Goal: Task Accomplishment & Management: Manage account settings

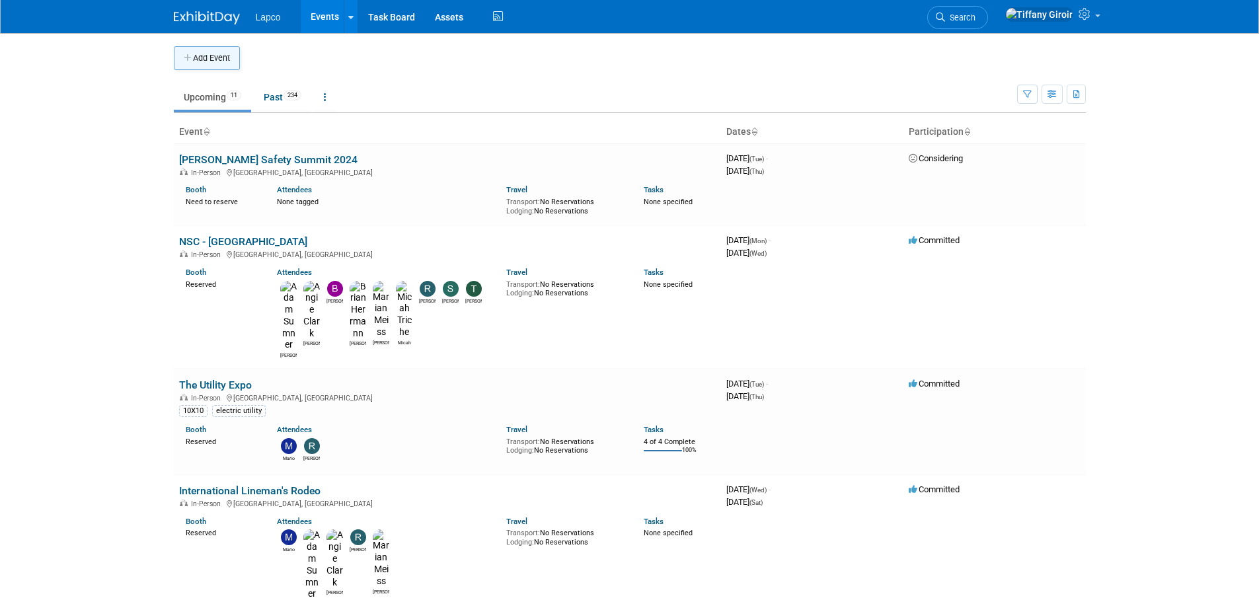
click at [224, 56] on button "Add Event" at bounding box center [207, 58] width 66 height 24
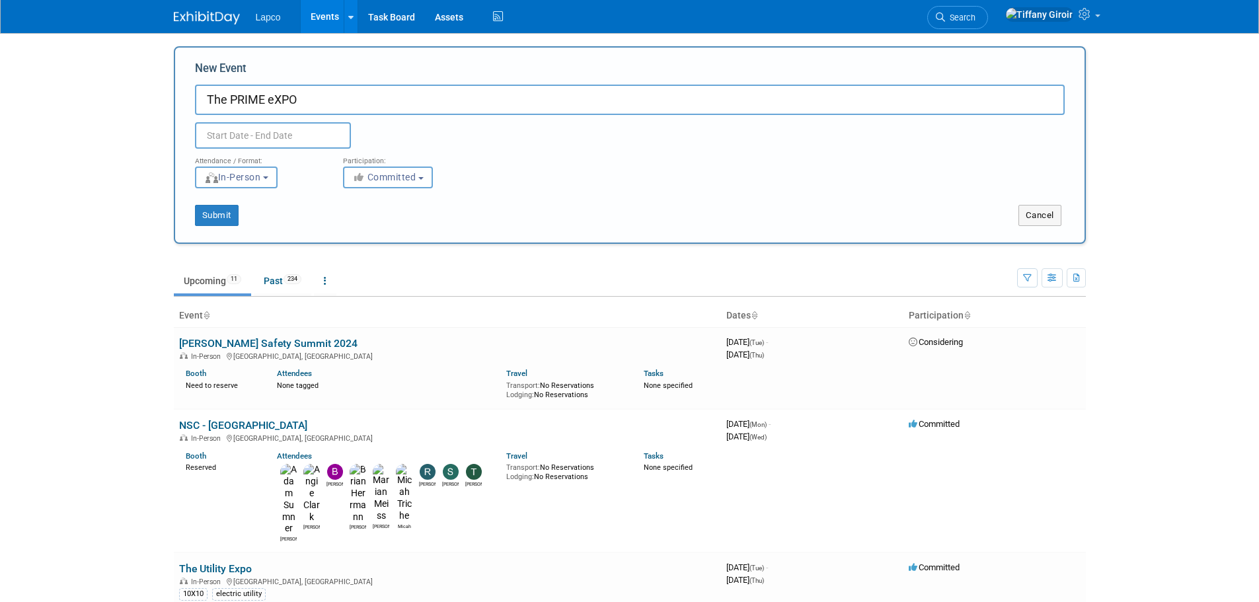
type input "The PRIME eXPO"
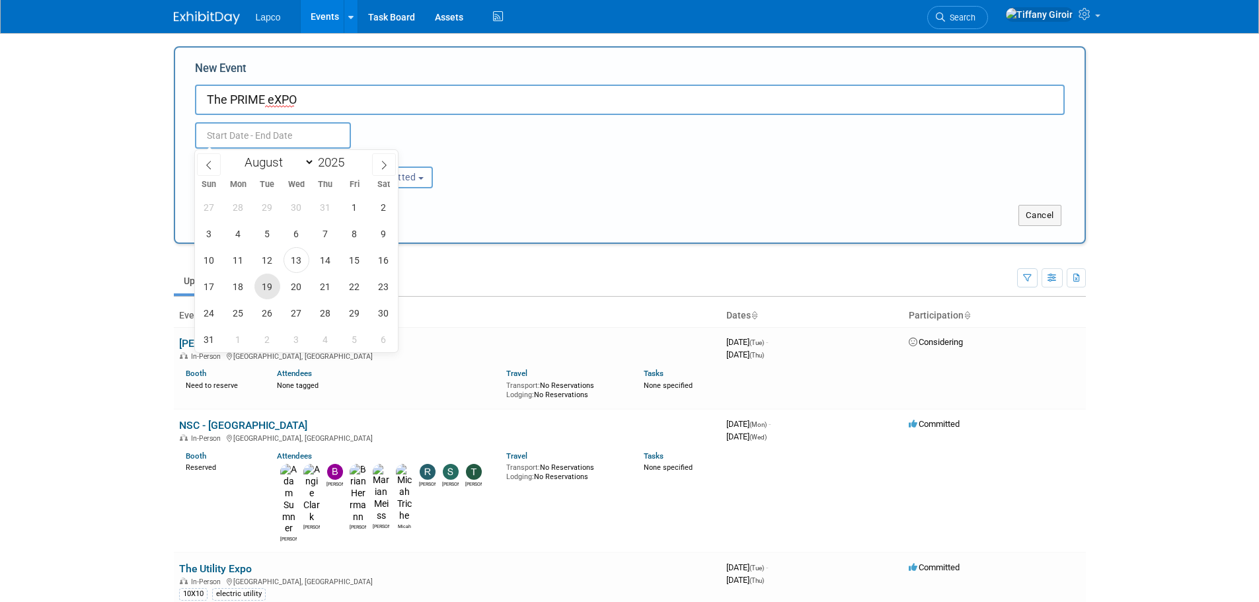
click at [274, 285] on span "19" at bounding box center [268, 287] width 26 height 26
type input "[DATE] to [DATE]"
click at [569, 197] on div "Submit Cancel" at bounding box center [630, 207] width 890 height 38
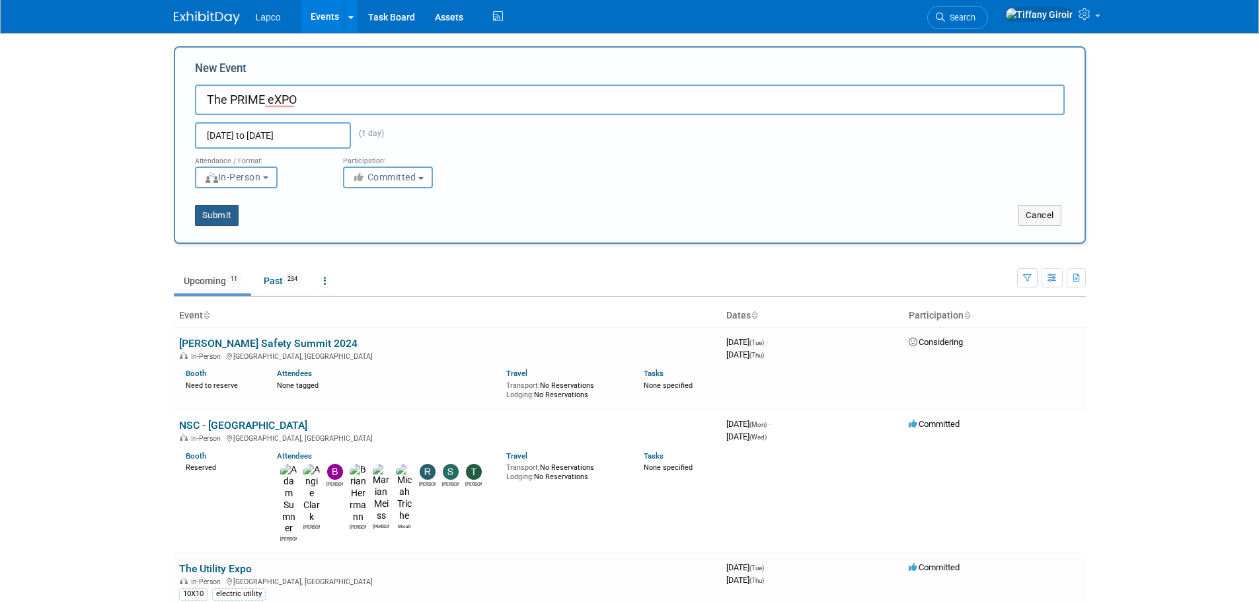
click at [217, 215] on button "Submit" at bounding box center [217, 215] width 44 height 21
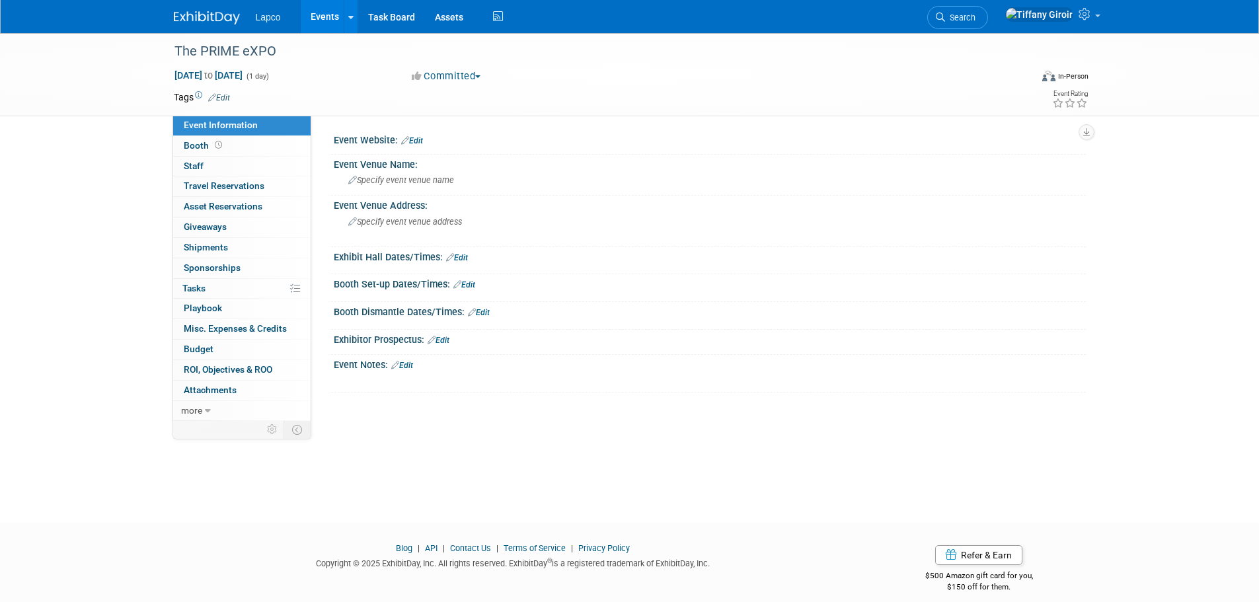
click at [219, 98] on link "Edit" at bounding box center [219, 97] width 22 height 9
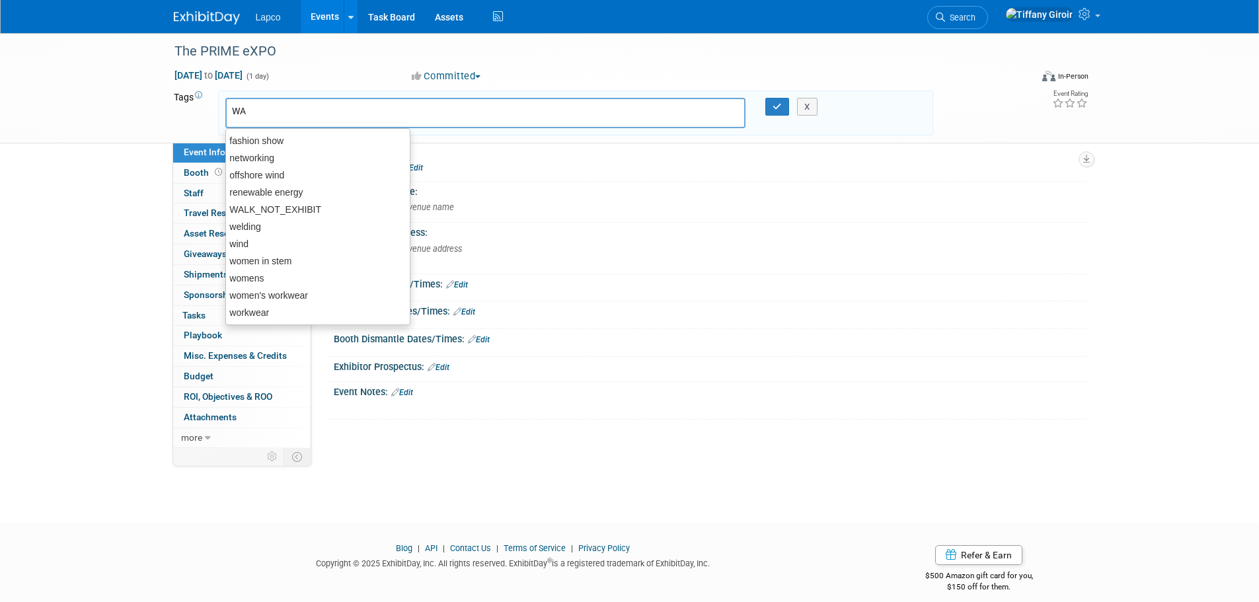
type input "WAL"
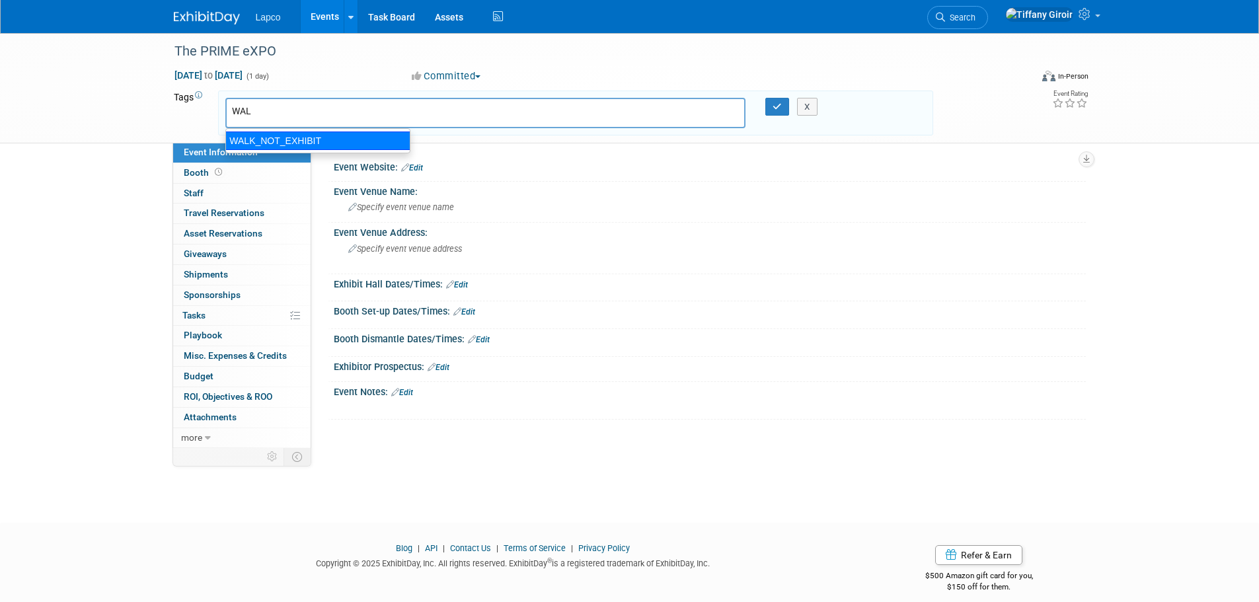
click at [287, 143] on div "WALK_NOT_EXHIBIT" at bounding box center [317, 141] width 185 height 19
type input "WALK_NOT_EXHIBIT"
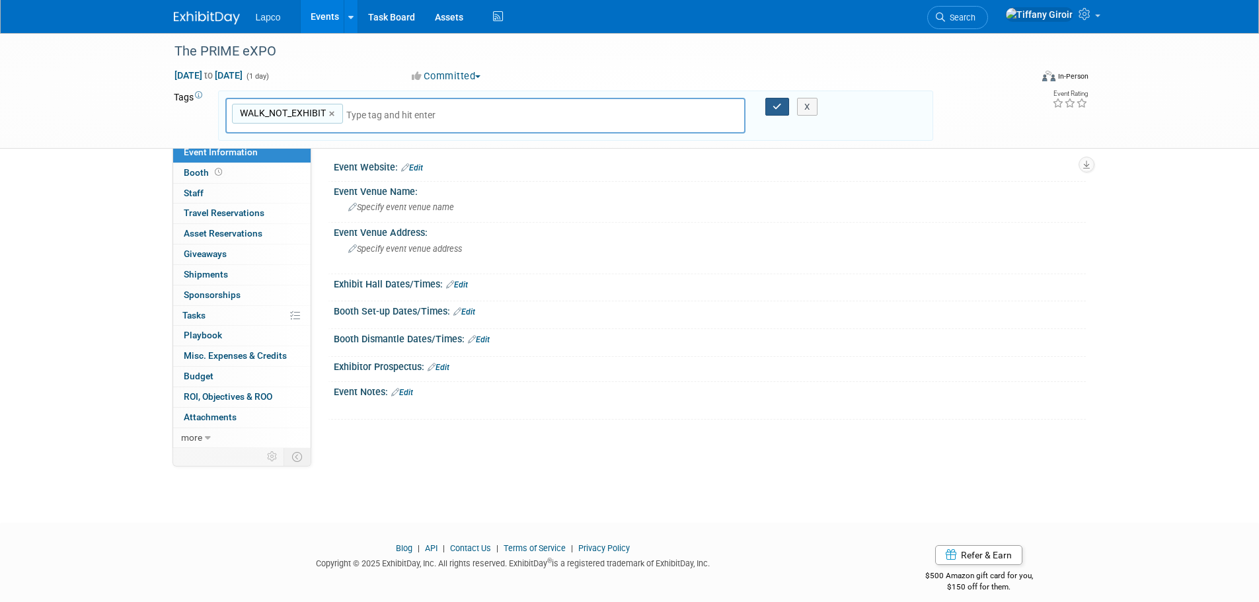
click at [775, 102] on icon "button" at bounding box center [777, 106] width 9 height 9
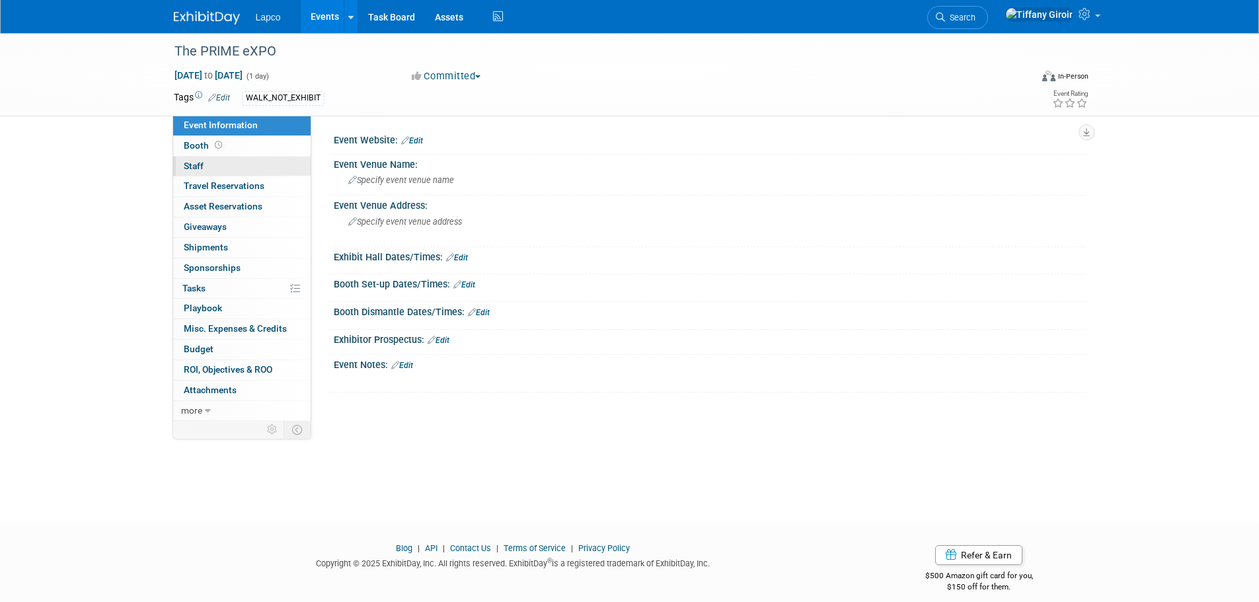
click at [213, 169] on link "0 Staff 0" at bounding box center [241, 167] width 137 height 20
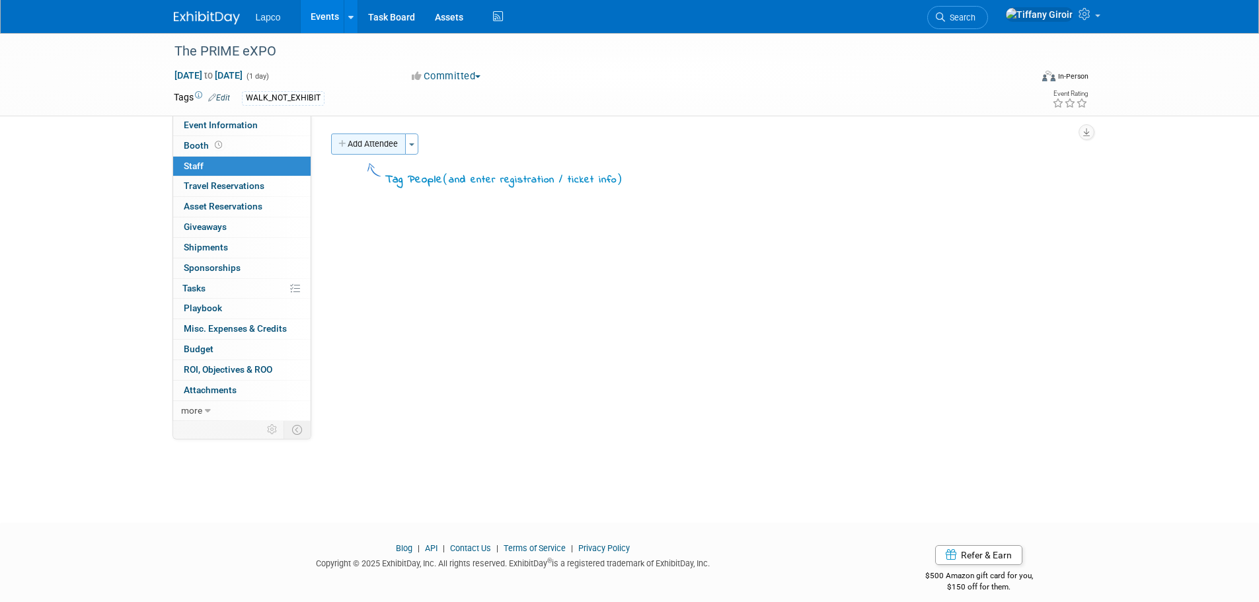
click at [384, 149] on button "Add Attendee" at bounding box center [368, 144] width 75 height 21
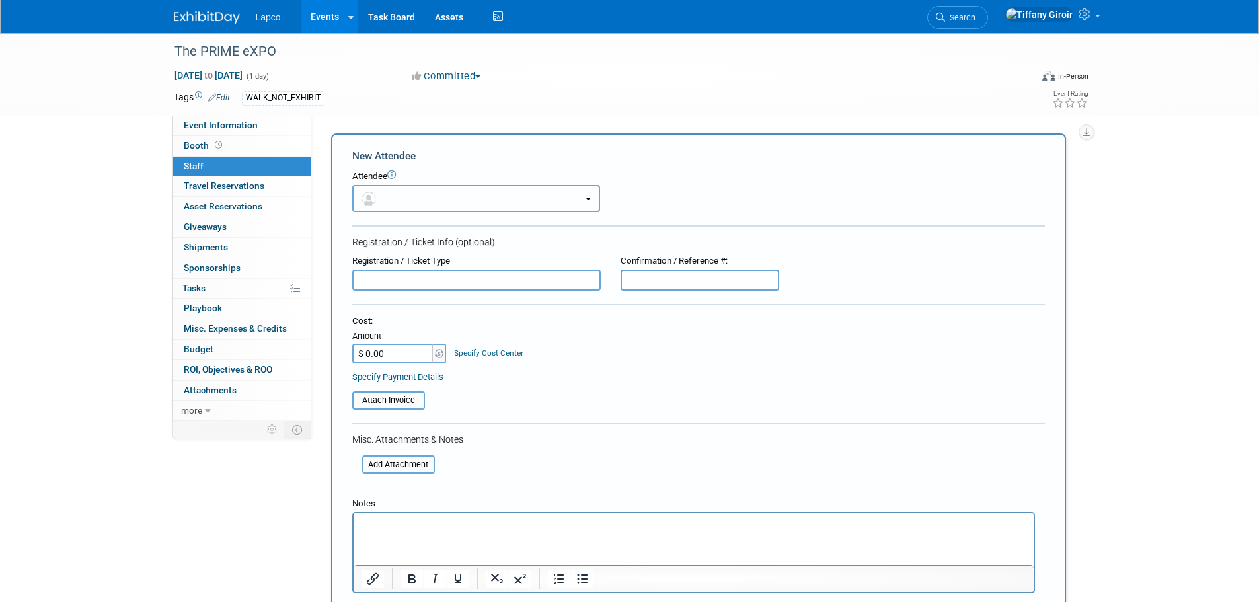
click at [412, 193] on button "button" at bounding box center [476, 198] width 248 height 27
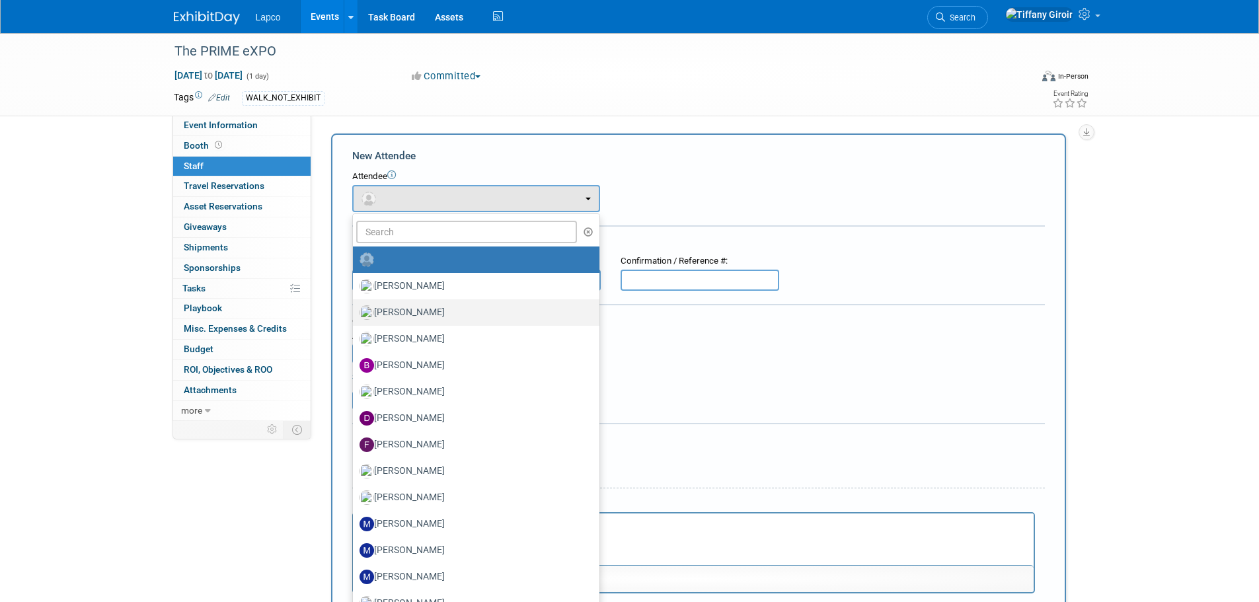
click at [415, 310] on label "[PERSON_NAME]" at bounding box center [473, 312] width 227 height 21
click at [355, 310] on input "[PERSON_NAME]" at bounding box center [350, 311] width 9 height 9
select select "a7c21f10-6ea0-4445-8698-b4eb2cc5e5d2"
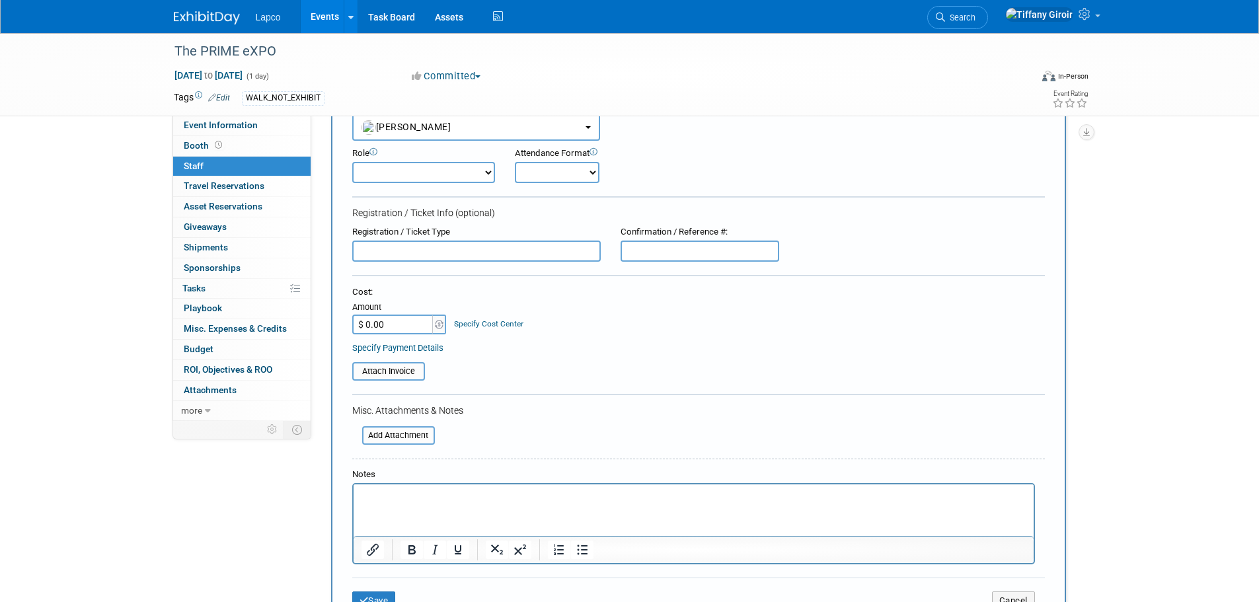
scroll to position [132, 0]
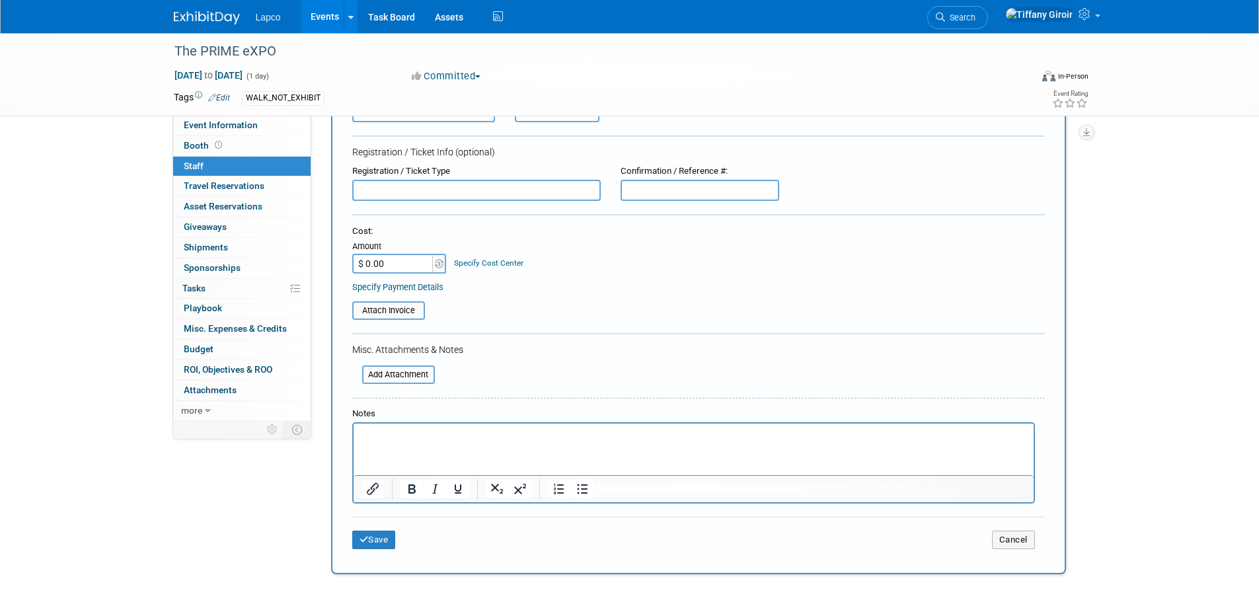
click at [508, 436] on p "Rich Text Area. Press ALT-0 for help." at bounding box center [693, 435] width 665 height 13
click at [377, 544] on button "Save" at bounding box center [374, 540] width 44 height 19
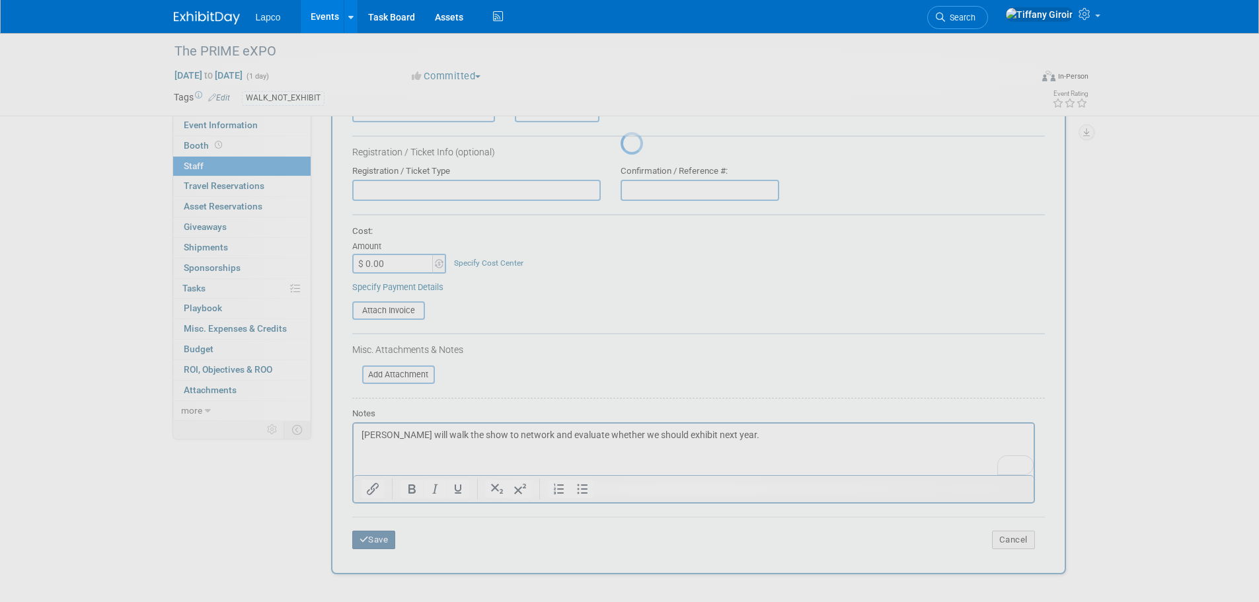
scroll to position [13, 0]
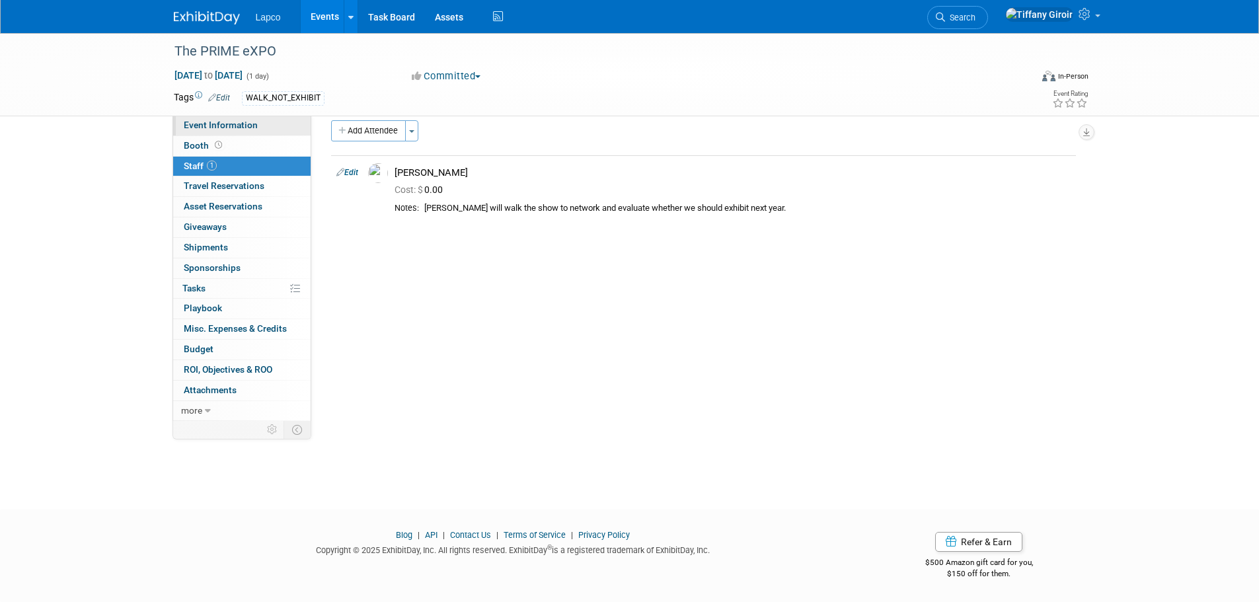
click at [254, 129] on span "Event Information" at bounding box center [221, 125] width 74 height 11
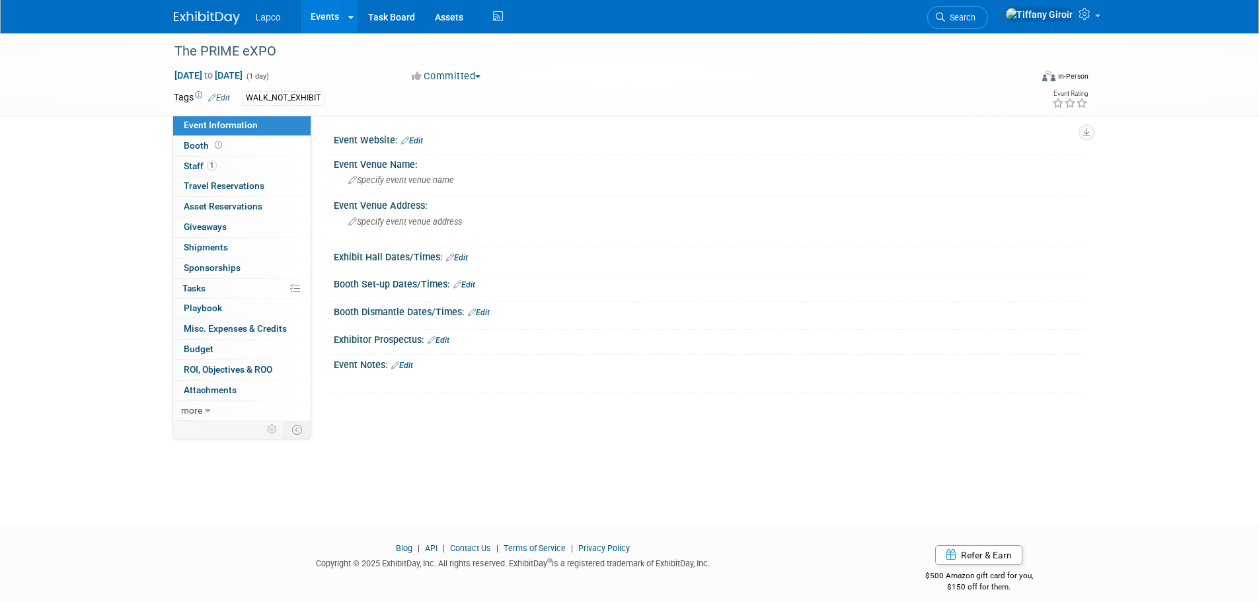
click at [418, 137] on link "Edit" at bounding box center [412, 140] width 22 height 9
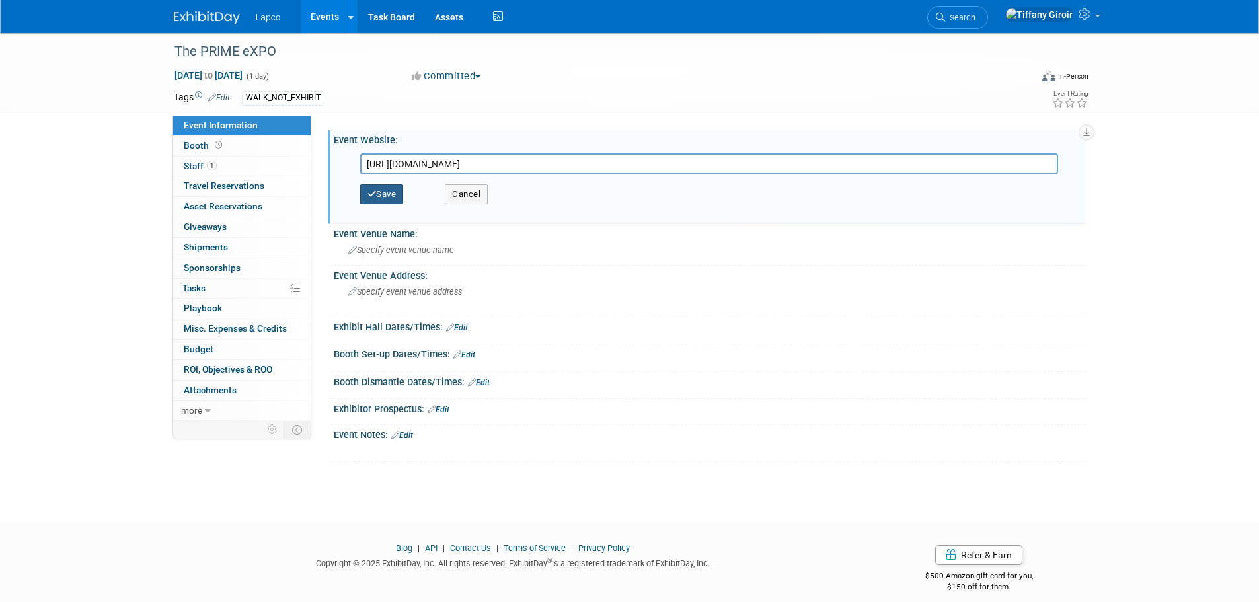
type input "[URL][DOMAIN_NAME]"
click at [400, 190] on button "Save" at bounding box center [382, 194] width 44 height 20
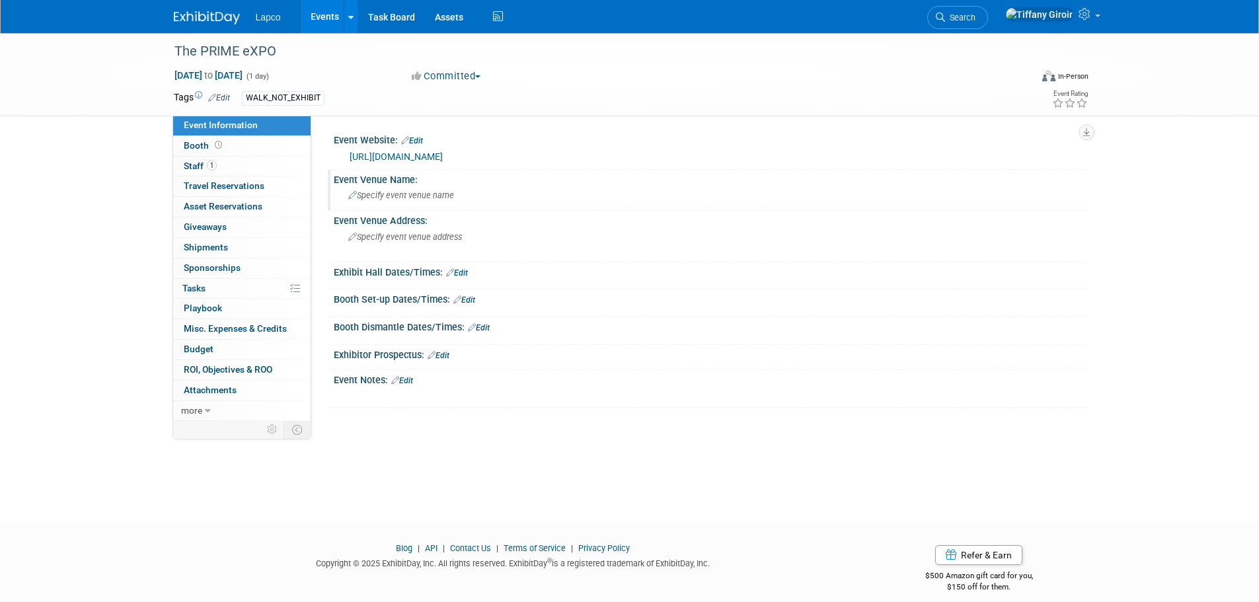
click at [421, 201] on div "Specify event venue name" at bounding box center [710, 195] width 732 height 20
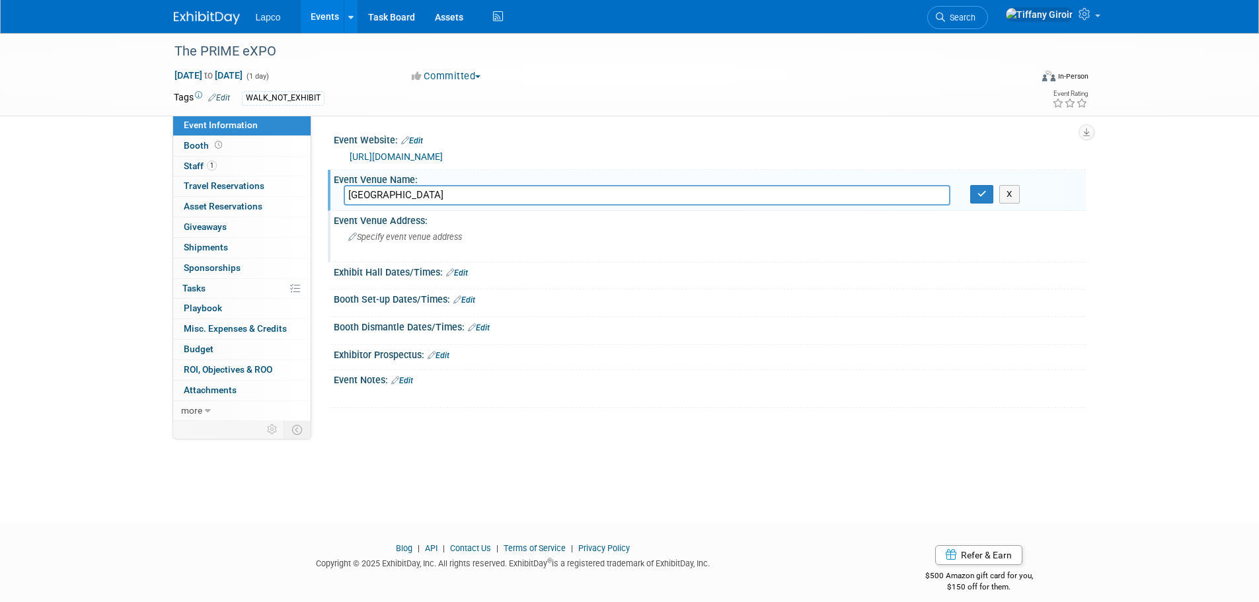
type input "[GEOGRAPHIC_DATA]"
click at [418, 239] on span "Specify event venue address" at bounding box center [405, 237] width 114 height 10
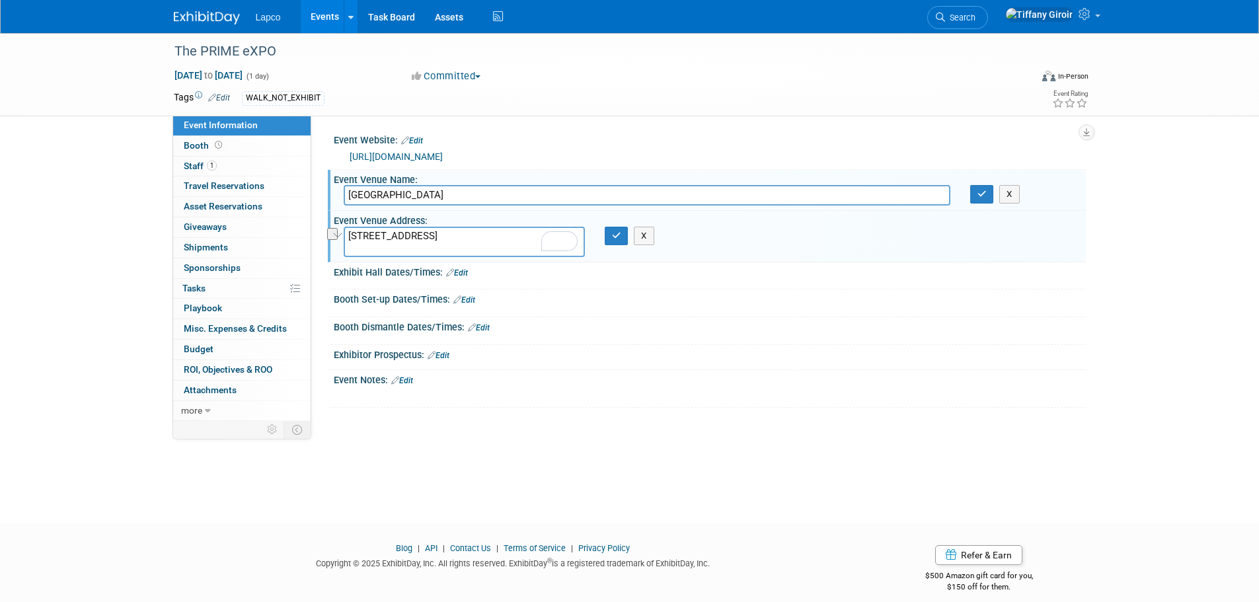
drag, startPoint x: 519, startPoint y: 237, endPoint x: 343, endPoint y: 241, distance: 175.9
click at [344, 241] on textarea "300 E Green St, Pasadena, CA 91101" at bounding box center [464, 242] width 241 height 30
paste textarea "[STREET_ADDRESS]"
type textarea "[STREET_ADDRESS]"
click at [619, 238] on icon "button" at bounding box center [616, 235] width 9 height 9
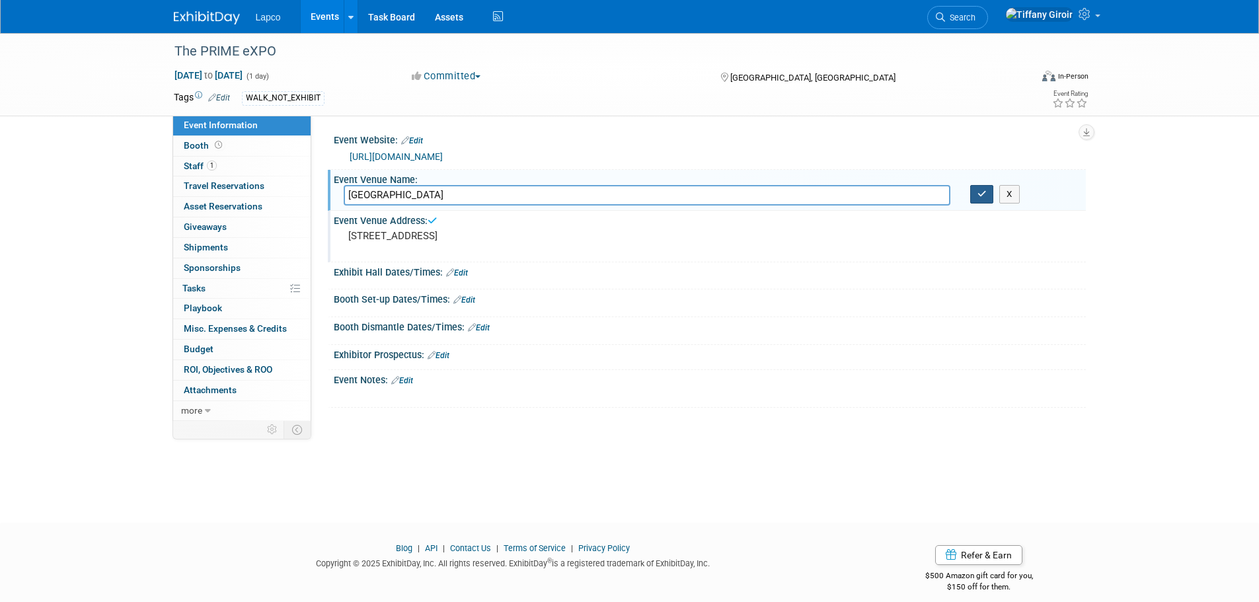
click at [978, 195] on icon "button" at bounding box center [982, 194] width 9 height 9
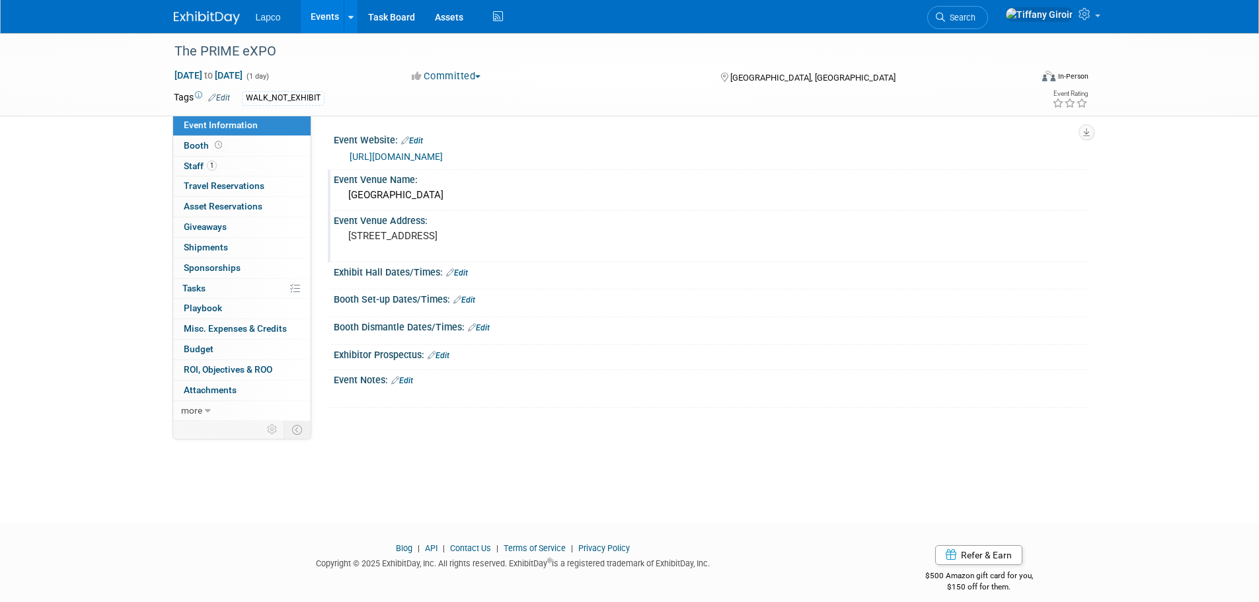
click at [225, 95] on link "Edit" at bounding box center [219, 97] width 22 height 9
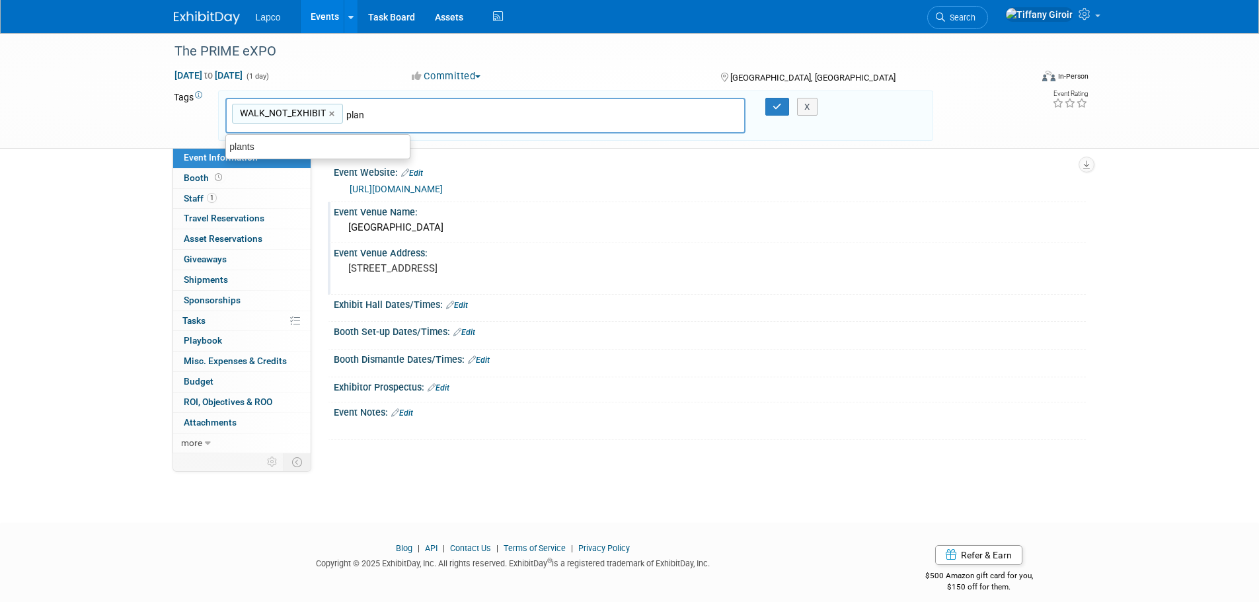
type input "plant"
click at [313, 145] on div "plants" at bounding box center [317, 146] width 185 height 19
type input "WALK_NOT_EXHIBIT, plants"
click at [774, 106] on icon "button" at bounding box center [777, 106] width 9 height 9
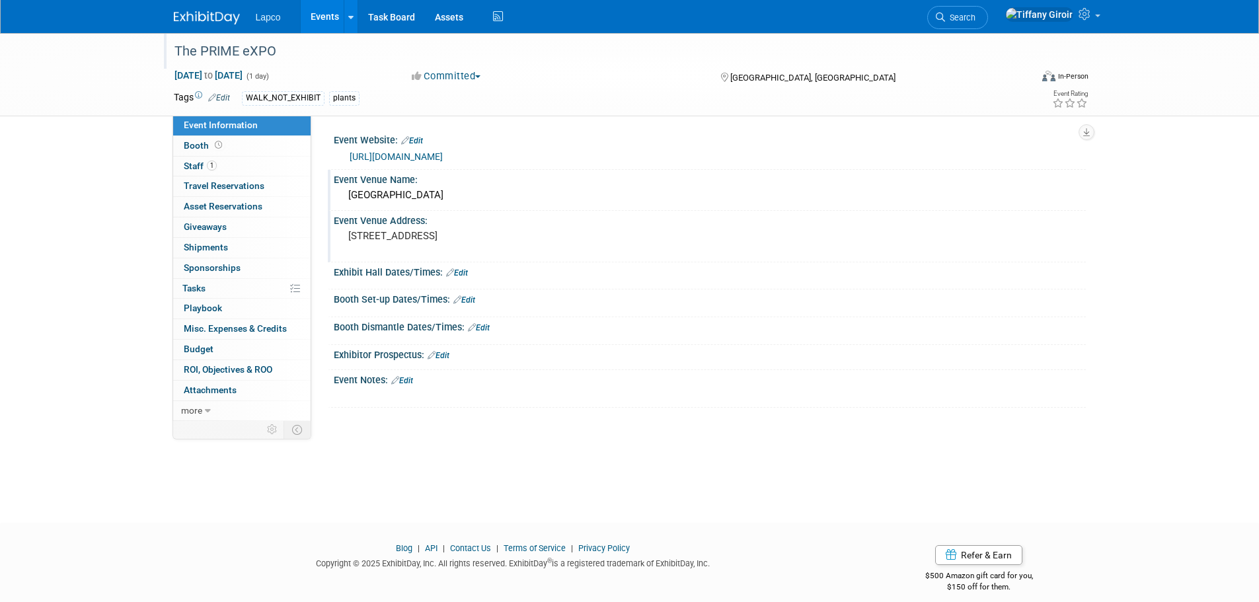
click at [267, 45] on div "The PRIME eXPO" at bounding box center [591, 52] width 842 height 24
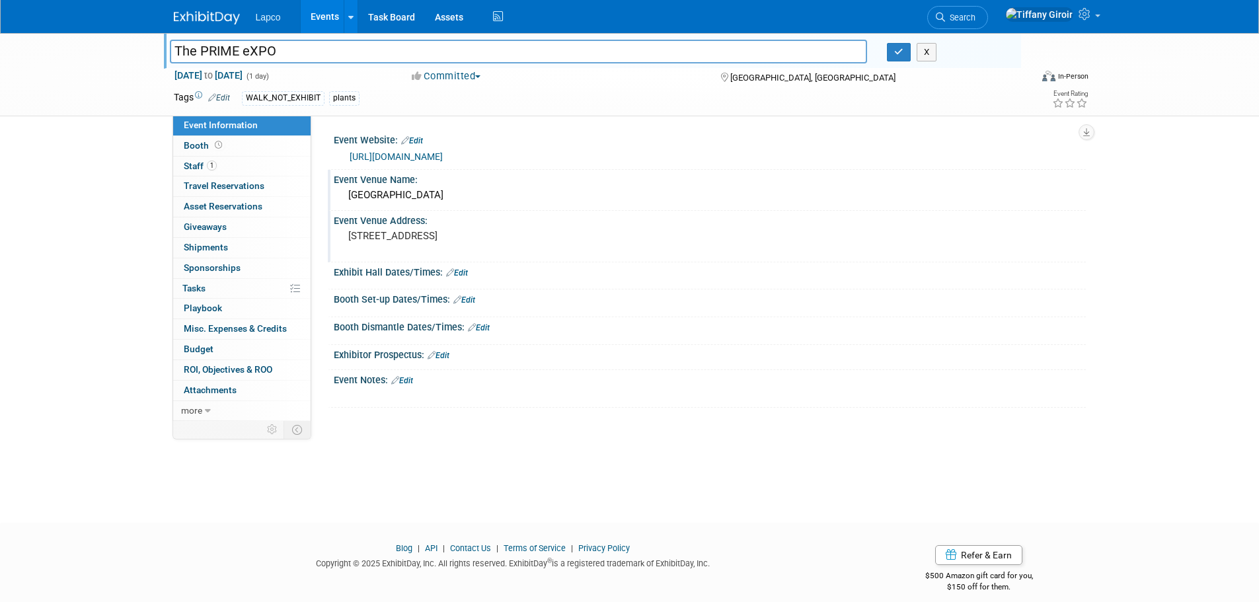
click at [245, 47] on input "The PRIME eXPO" at bounding box center [519, 51] width 698 height 23
type input "The PRIME Expo"
click at [902, 56] on icon "button" at bounding box center [898, 52] width 9 height 9
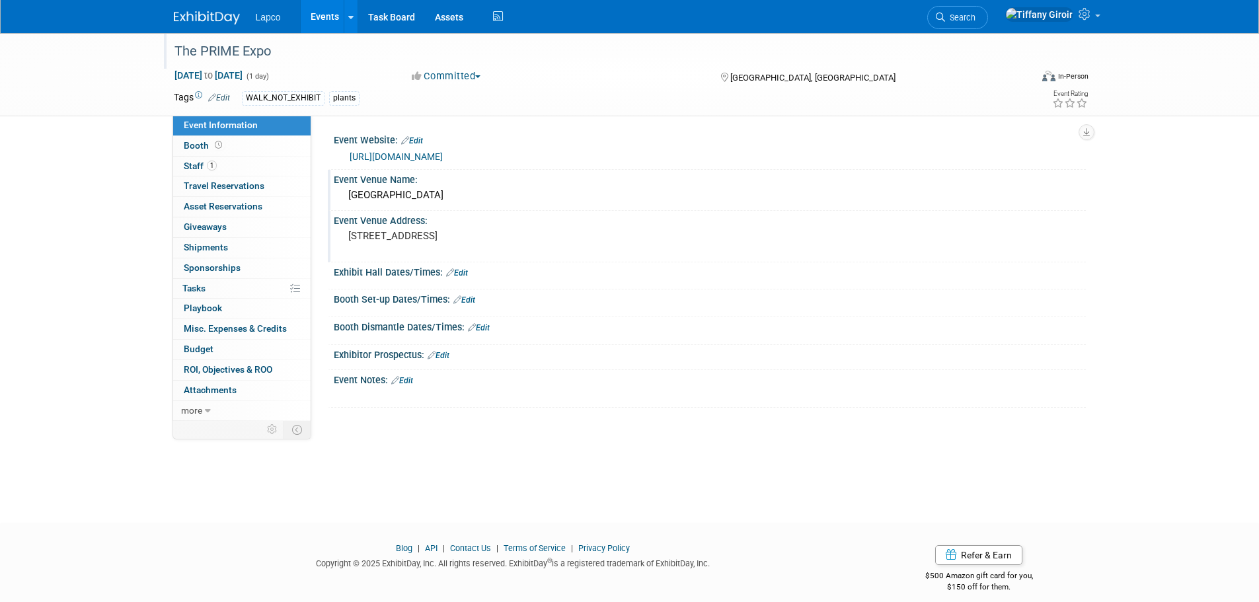
click at [332, 19] on link "Events" at bounding box center [325, 16] width 48 height 33
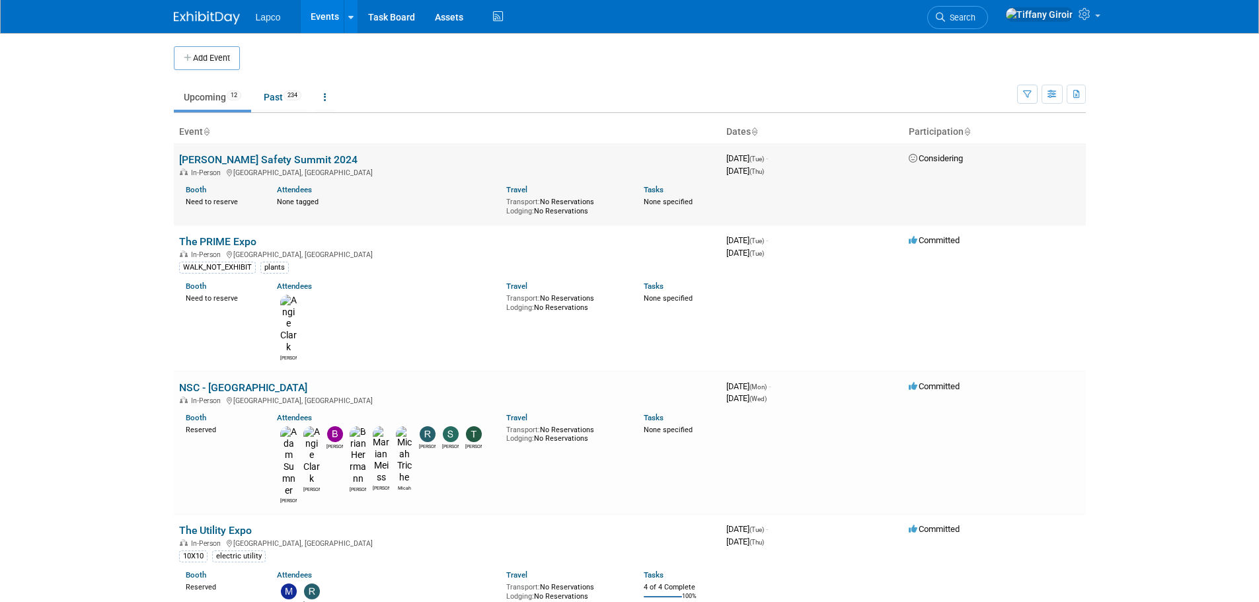
click at [432, 165] on td "Magid Safety Summit 2024 In-Person Chicago, IL Booth Need to reserve Attendees …" at bounding box center [447, 184] width 547 height 82
click at [299, 161] on link "[PERSON_NAME] Safety Summit 2024" at bounding box center [268, 159] width 178 height 13
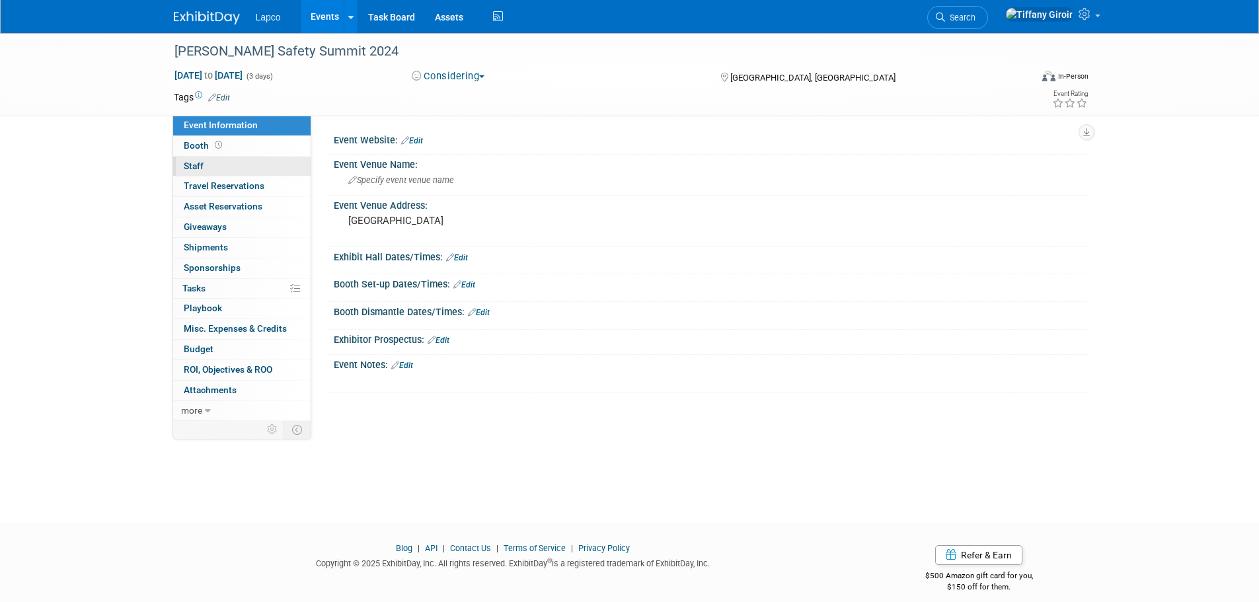
click at [298, 161] on link "0 Staff 0" at bounding box center [241, 167] width 137 height 20
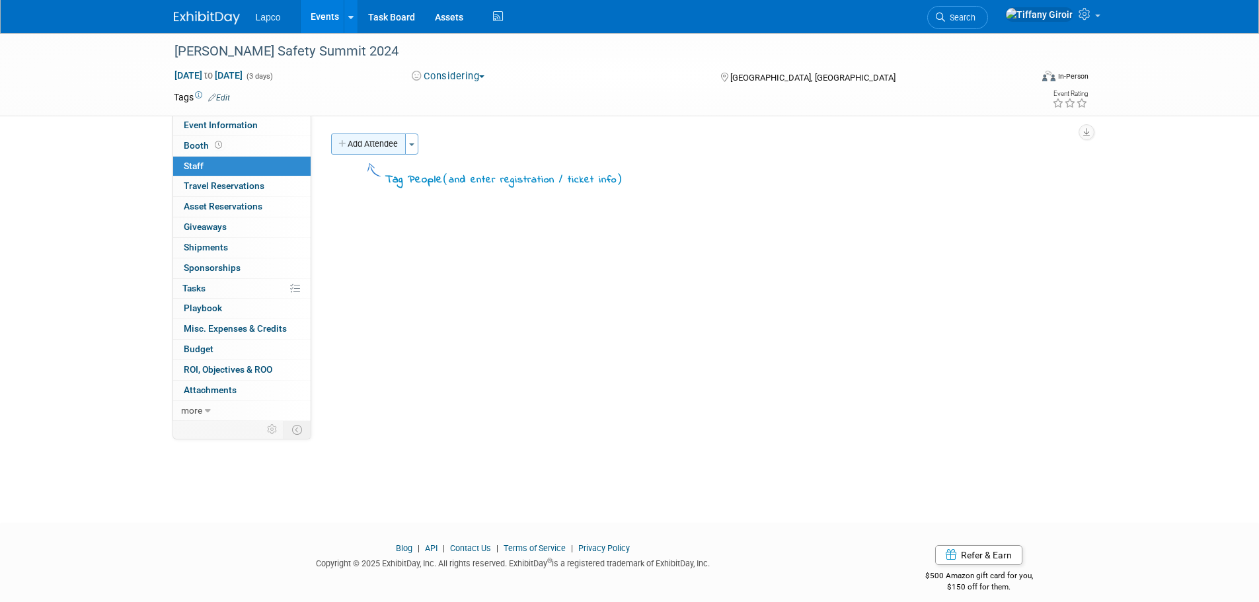
click at [396, 149] on button "Add Attendee" at bounding box center [368, 144] width 75 height 21
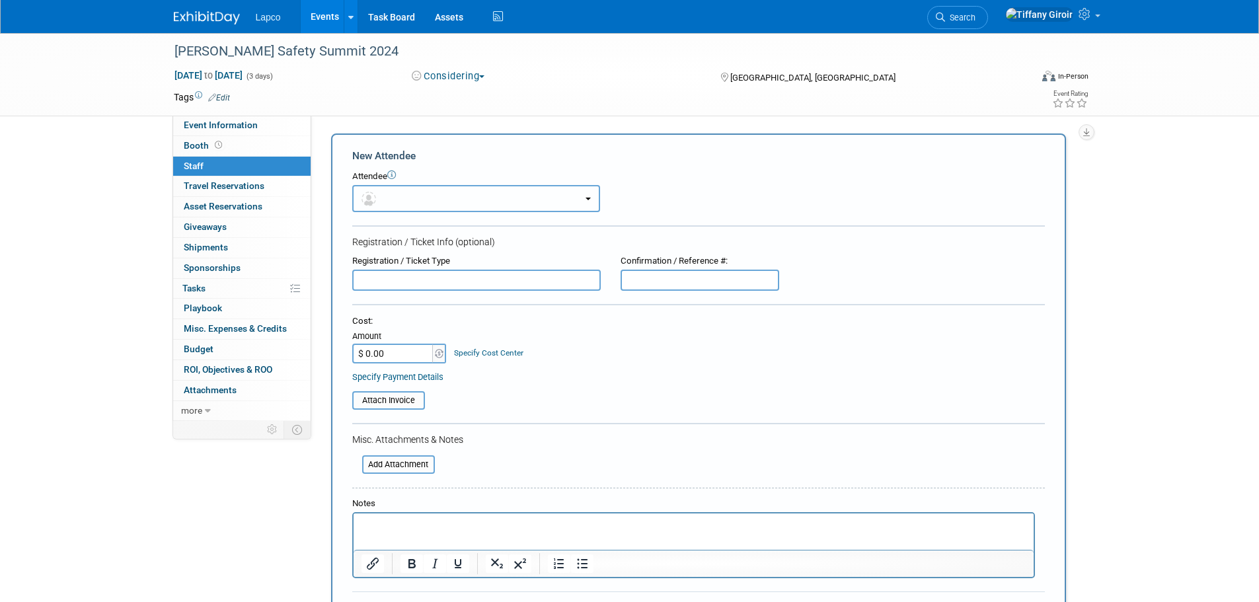
click at [422, 204] on button "button" at bounding box center [476, 198] width 248 height 27
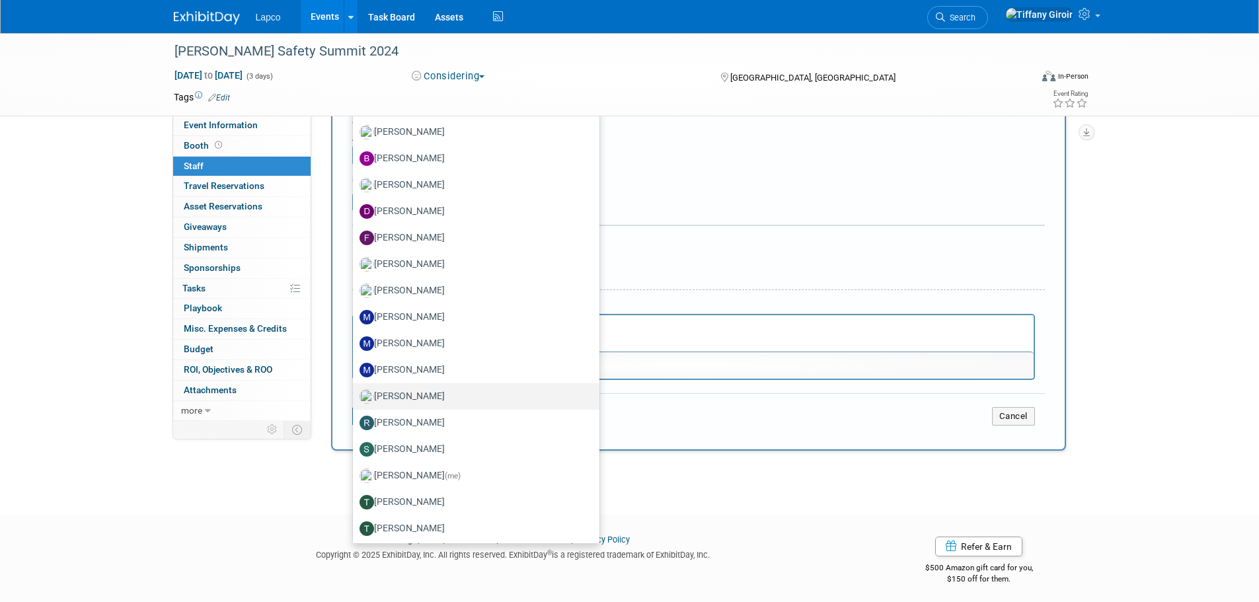
scroll to position [11, 0]
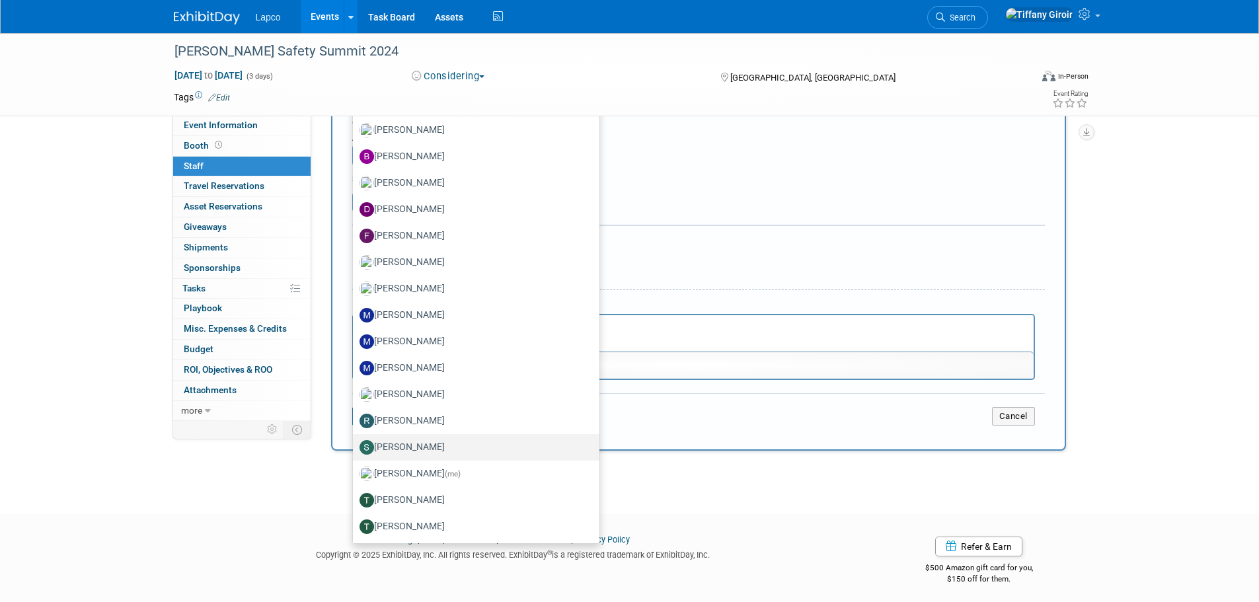
click at [481, 448] on label "[PERSON_NAME]" at bounding box center [473, 447] width 227 height 21
click at [355, 448] on input "[PERSON_NAME]" at bounding box center [350, 446] width 9 height 9
select select "35dbeaad-3d9e-427a-bea2-20cfb283079b"
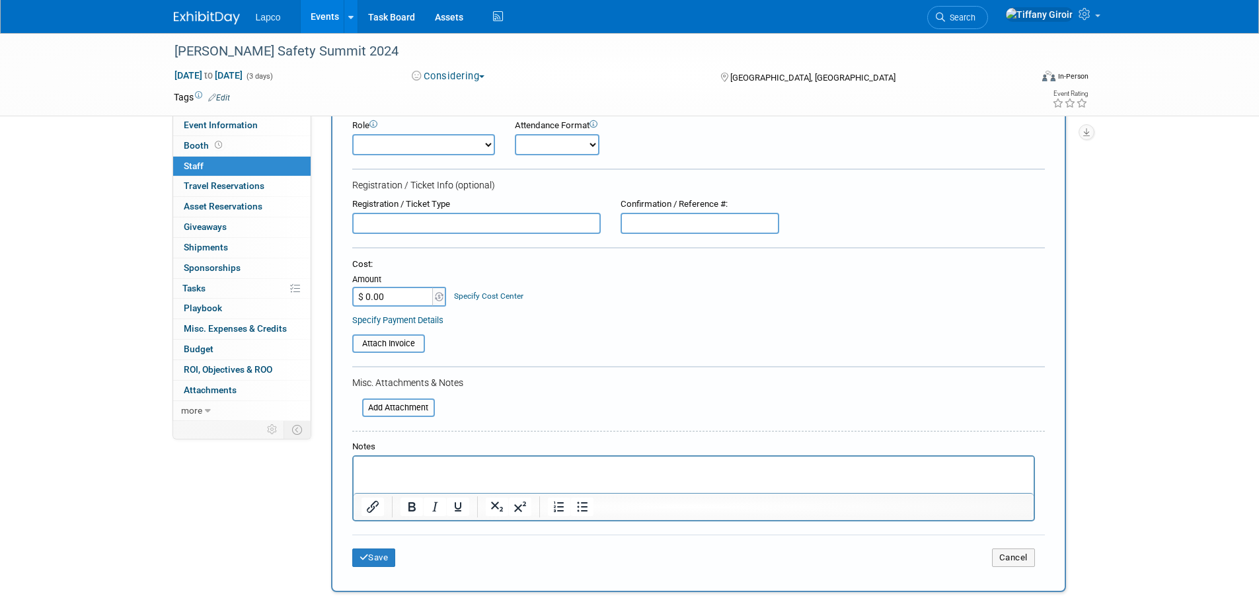
scroll to position [198, 0]
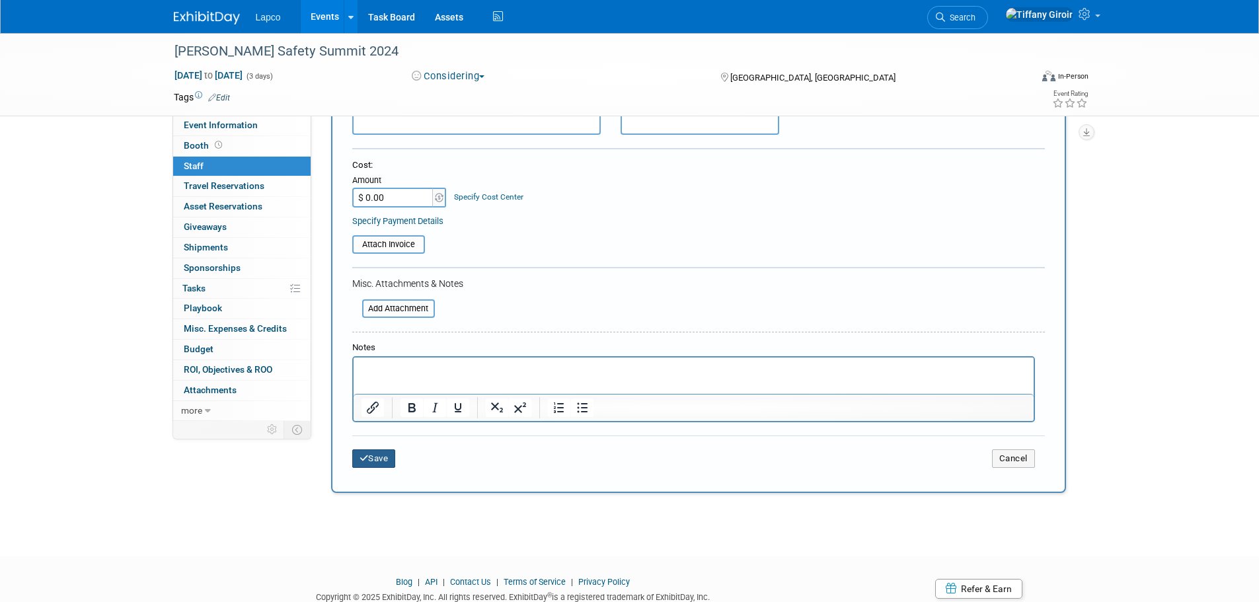
click at [391, 457] on button "Save" at bounding box center [374, 459] width 44 height 19
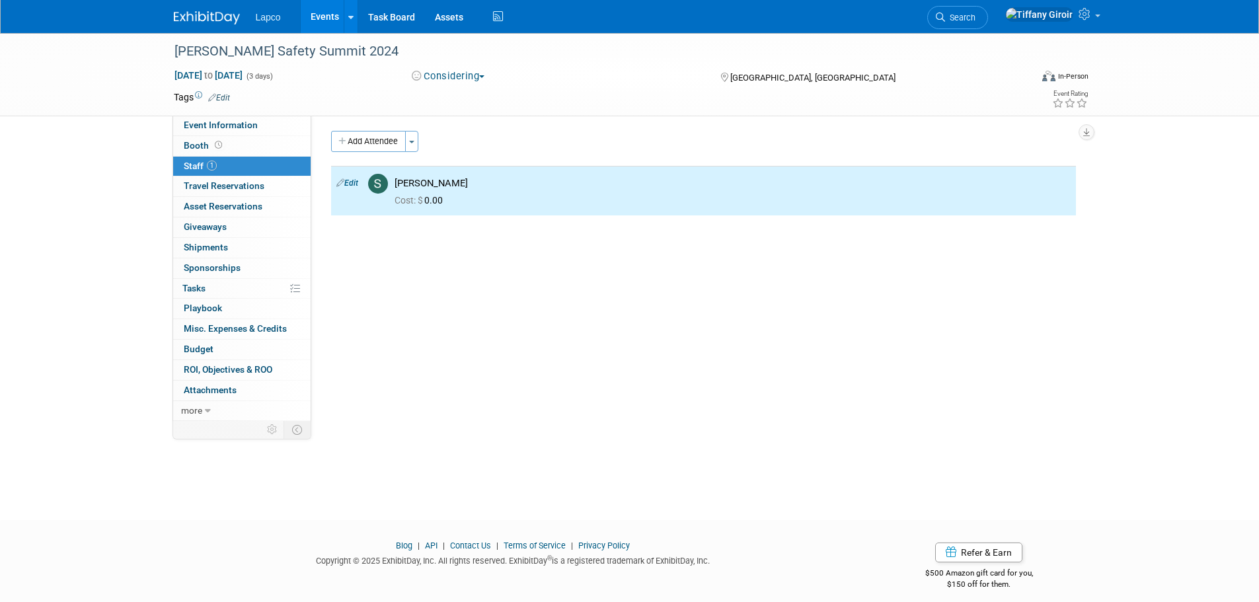
scroll to position [0, 0]
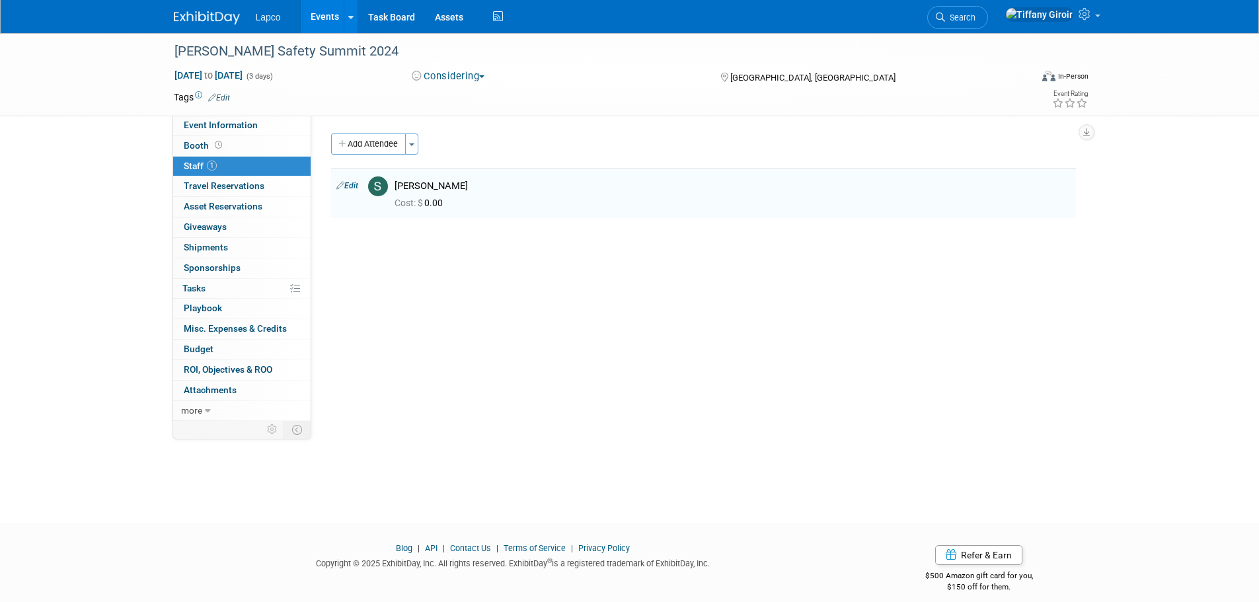
click at [467, 73] on button "Considering" at bounding box center [448, 76] width 83 height 14
click at [471, 95] on link "Committed" at bounding box center [460, 98] width 104 height 19
click at [327, 16] on link "Events" at bounding box center [325, 16] width 48 height 33
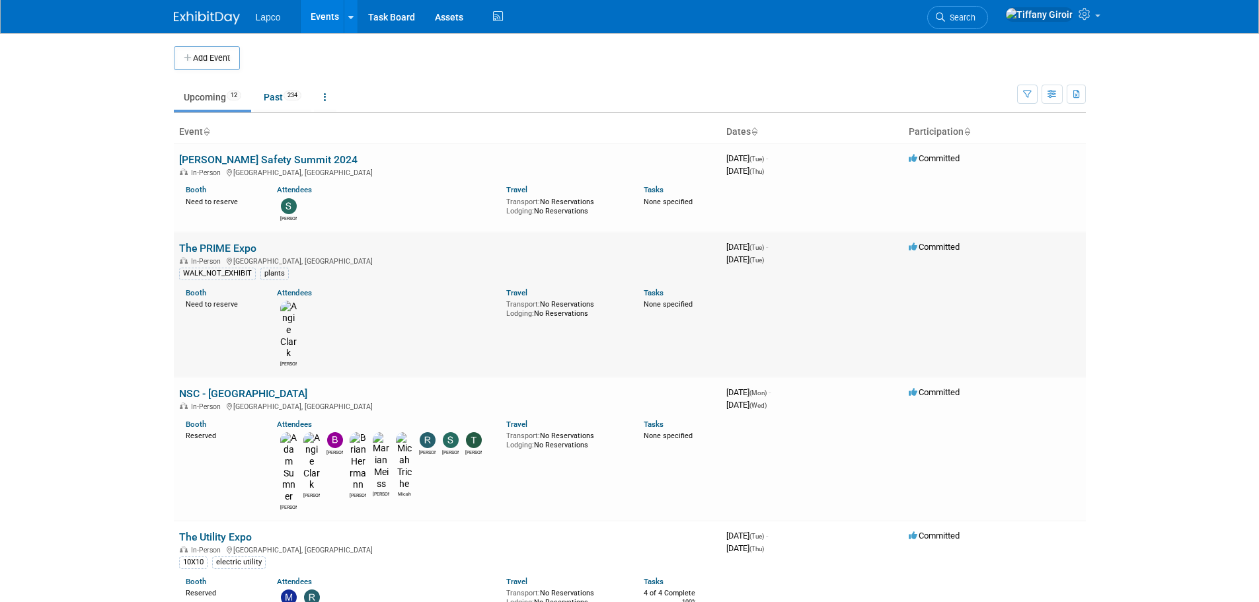
click at [420, 274] on div "WALK_NOT_EXHIBIT plants" at bounding box center [447, 273] width 537 height 14
click at [227, 246] on link "The PRIME Expo" at bounding box center [217, 248] width 77 height 13
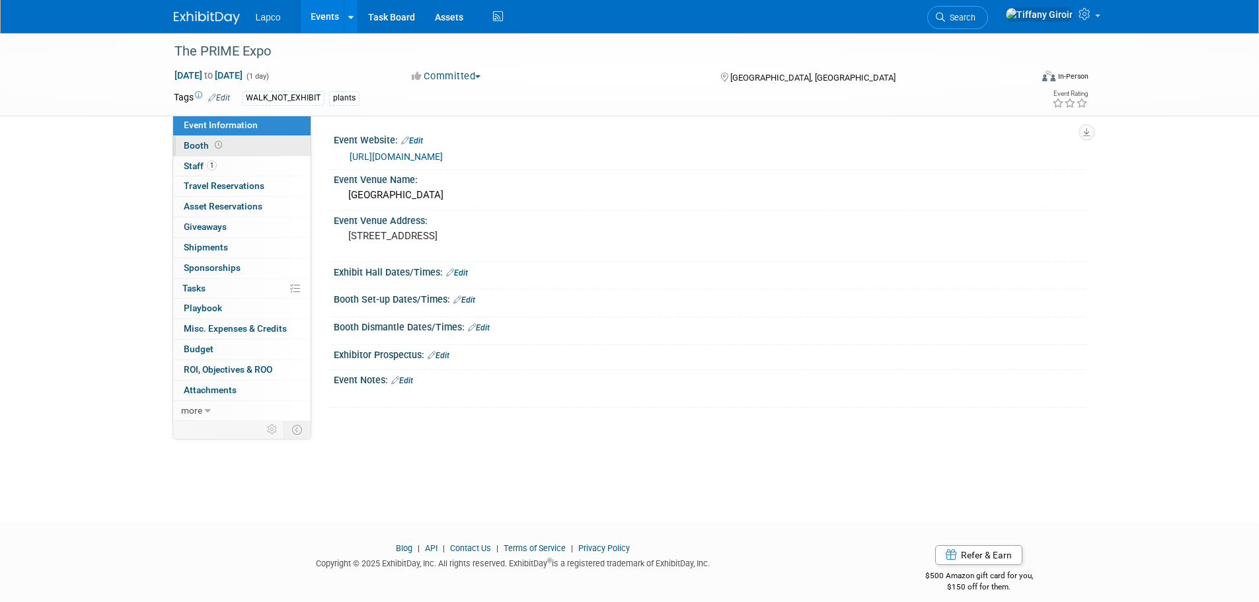
click at [227, 143] on link "Booth" at bounding box center [241, 146] width 137 height 20
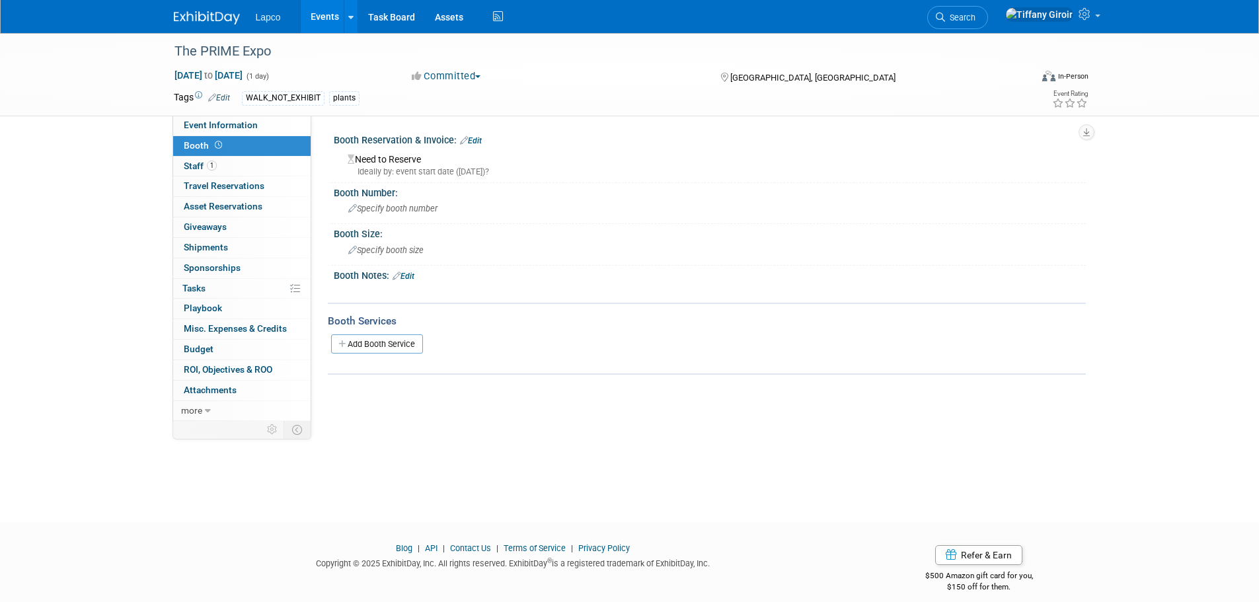
click at [399, 161] on div "Need to Reserve Ideally by: event start date ([DATE])?" at bounding box center [710, 163] width 732 height 28
click at [479, 139] on link "Edit" at bounding box center [471, 140] width 22 height 9
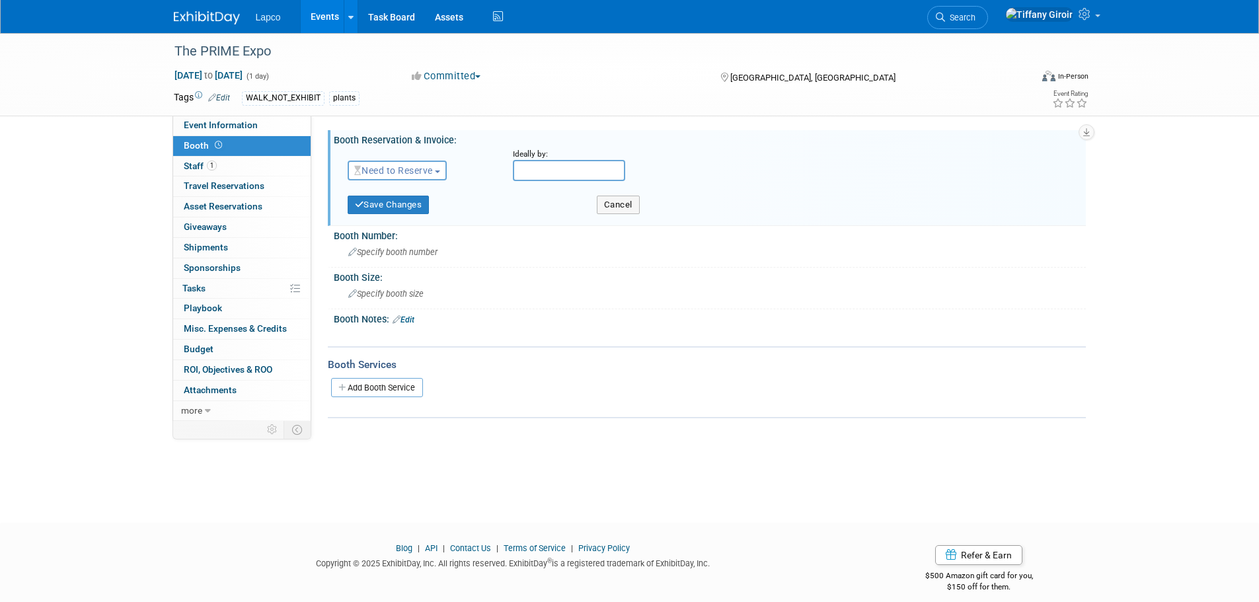
click at [433, 166] on span "Need to Reserve" at bounding box center [393, 170] width 79 height 11
click at [456, 223] on link "No Reservation Required" at bounding box center [418, 230] width 141 height 19
click at [402, 208] on button "Save Changes" at bounding box center [389, 205] width 82 height 19
